Goal: Transaction & Acquisition: Purchase product/service

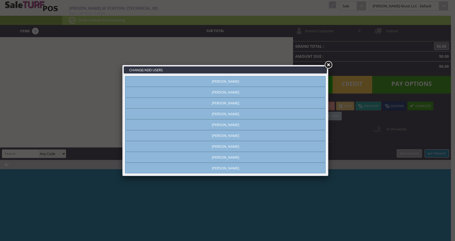
type input "[PERSON_NAME]"
click at [273, 112] on link "[PERSON_NAME]" at bounding box center [225, 113] width 201 height 11
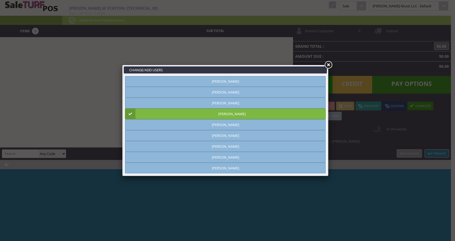
click at [329, 65] on link at bounding box center [329, 65] width 10 height 10
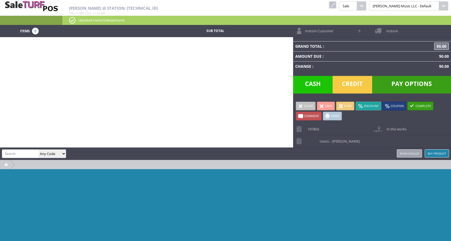
click at [23, 153] on input "search" at bounding box center [20, 154] width 37 height 8
type input "service"
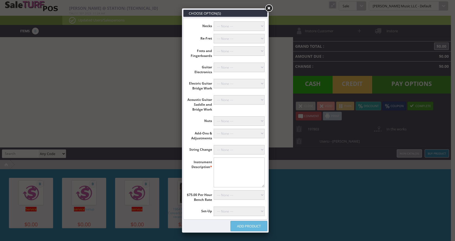
click at [247, 167] on textarea"] at bounding box center [239, 173] width 51 height 30
click at [240, 172] on textarea"] "Fender Strat" at bounding box center [239, 173] width 51 height 30
type textarea"] "Fender Strat"
click at [236, 197] on select"] "--- None --- 10 Hours (+$750.00) 9 Hours (+$675.00) 8 Hours (+$600.00) 7 Hours …" at bounding box center [239, 194] width 51 height 9
click at [238, 214] on select"] "--- None --- Mandolin or Archtop (+$89.00) With Fret Level, Recrown & Polish (+…" at bounding box center [239, 211] width 51 height 9
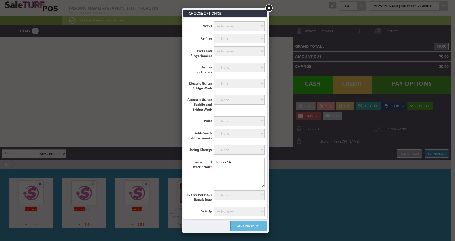
click at [197, 180] on li "Instrument Description * Fender Strat" at bounding box center [226, 173] width 84 height 30
click at [232, 196] on select"] "--- None --- 10 Hours (+$750.00) 9 Hours (+$675.00) 8 Hours (+$600.00) 7 Hours …" at bounding box center [239, 194] width 51 height 9
select select"] "4"
click at [214, 190] on select"] "--- None --- 10 Hours (+$750.00) 9 Hours (+$675.00) 8 Hours (+$600.00) 7 Hours …" at bounding box center [239, 194] width 51 height 9
click at [247, 225] on link "Add Product" at bounding box center [249, 226] width 37 height 10
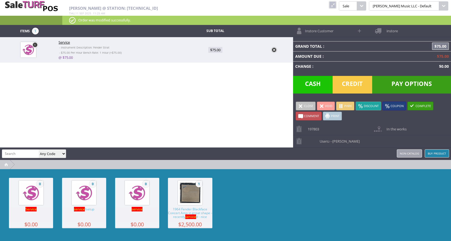
click at [11, 153] on input "search" at bounding box center [20, 154] width 37 height 8
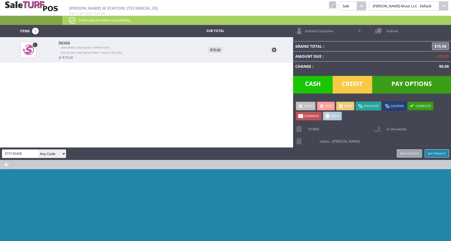
drag, startPoint x: 30, startPoint y: 155, endPoint x: 0, endPoint y: 154, distance: 29.6
click at [0, 154] on div "[PERSON_NAME] 073150406 Any Code SKU UPC EAN Name Model Buy Product Non-catalog" at bounding box center [225, 153] width 451 height 12
type input "0730150406"
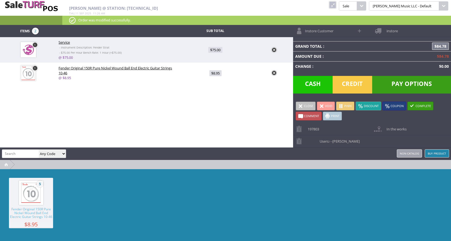
click at [326, 31] on span "Instore Customer" at bounding box center [318, 29] width 31 height 8
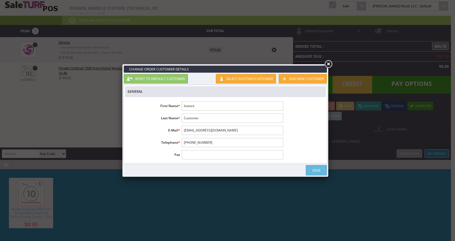
drag, startPoint x: 197, startPoint y: 107, endPoint x: 183, endPoint y: 105, distance: 14.8
click at [183, 105] on input "Instore" at bounding box center [232, 105] width 101 height 9
type input "[PERSON_NAME]"
type input "8167384220"
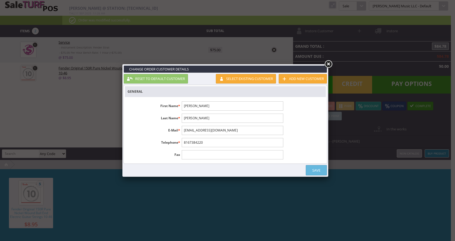
click at [320, 171] on link "Save" at bounding box center [316, 170] width 21 height 10
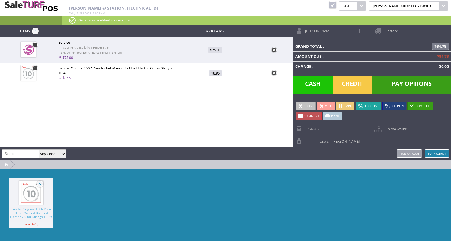
click at [347, 106] on link "Park" at bounding box center [345, 106] width 18 height 9
